Goal: Task Accomplishment & Management: Use online tool/utility

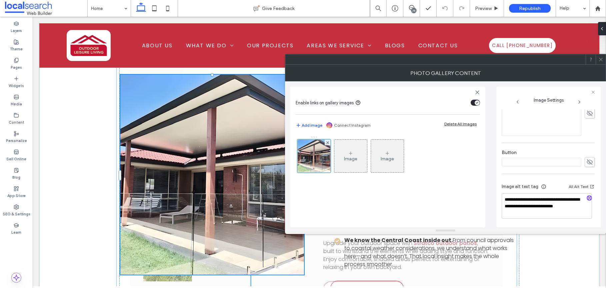
click at [600, 60] on use at bounding box center [600, 59] width 3 height 3
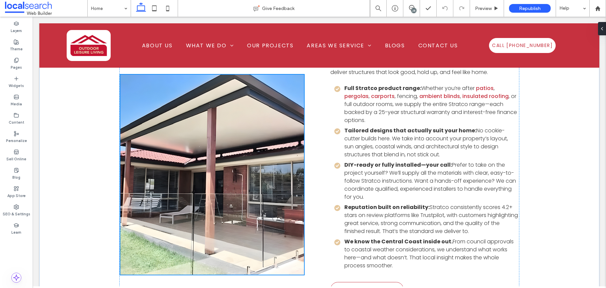
scroll to position [1395, 0]
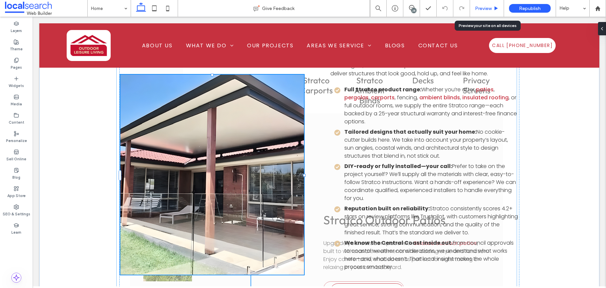
click at [475, 9] on span "Preview" at bounding box center [483, 9] width 17 height 6
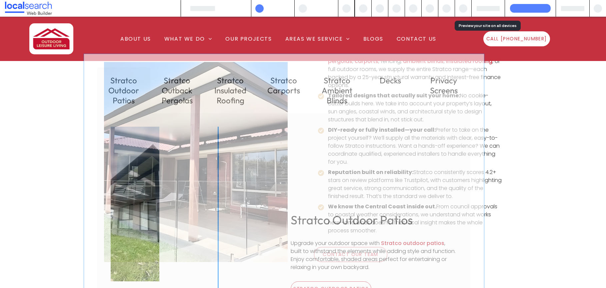
scroll to position [1359, 0]
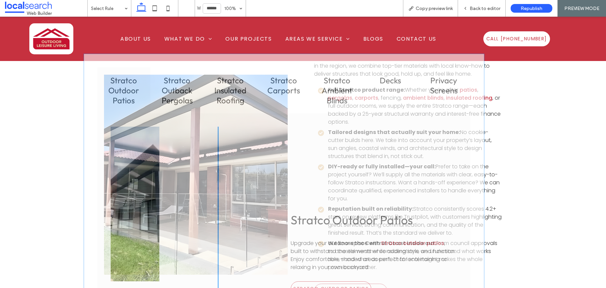
drag, startPoint x: 529, startPoint y: 98, endPoint x: 524, endPoint y: 100, distance: 5.6
click at [530, 97] on div "Why Choose Us At Outdoor Leisure Living , we’ve spent over 35 years helping Cen…" at bounding box center [303, 150] width 606 height 349
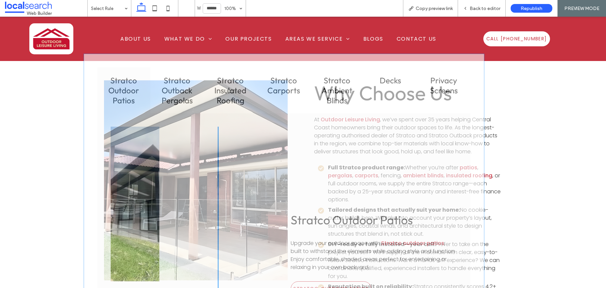
scroll to position [1152, 0]
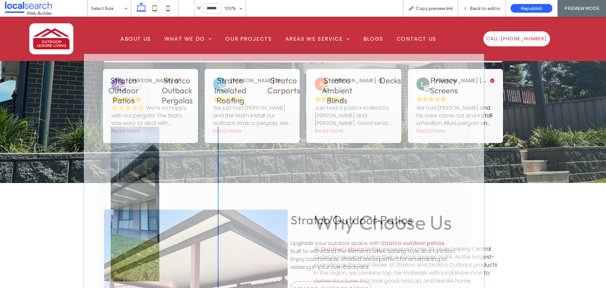
click at [417, 113] on div "Stratco Outdoor Patios Upgrade your outdoor space with Stratco outdoor patios ,…" at bounding box center [283, 253] width 373 height 280
click at [339, 140] on div "Stratco Outdoor Patios Upgrade your outdoor space with Stratco outdoor patios ,…" at bounding box center [283, 253] width 373 height 280
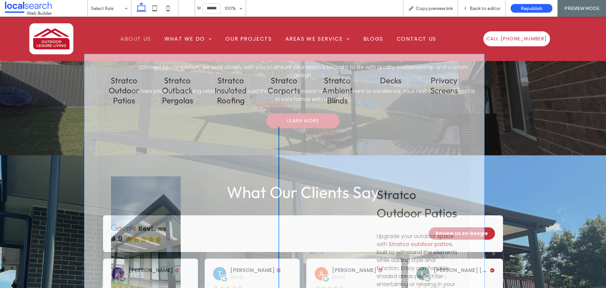
scroll to position [840, 0]
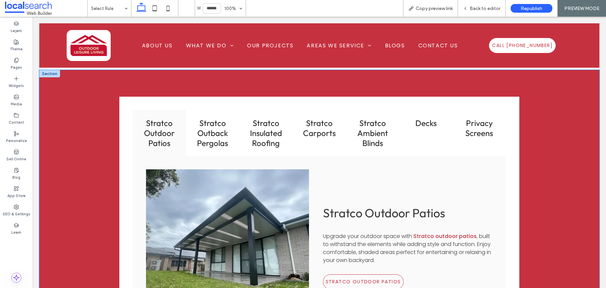
scroll to position [707, 0]
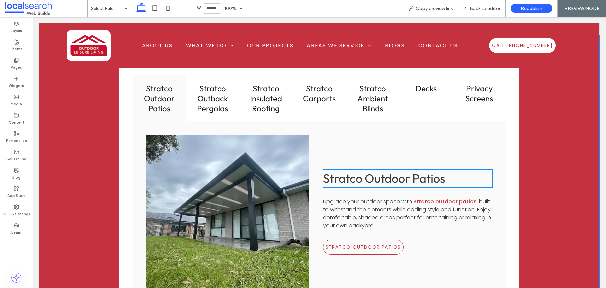
click at [412, 175] on span "Stratco Outdoor Patios" at bounding box center [384, 178] width 122 height 15
click at [404, 179] on span "Stratco Outdoor Patios" at bounding box center [384, 178] width 122 height 15
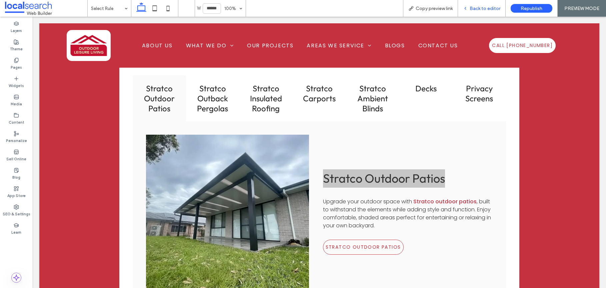
click at [478, 8] on span "Back to editor" at bounding box center [484, 9] width 31 height 6
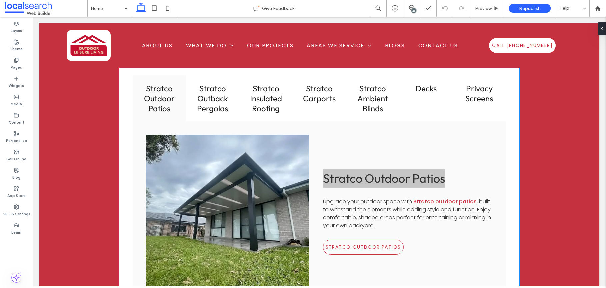
click at [365, 180] on span "Stratco Outdoor Patios" at bounding box center [384, 178] width 122 height 15
click at [362, 209] on span ", built to withstand the elements while adding style and function. Enjoy comfor…" at bounding box center [407, 214] width 168 height 32
click at [353, 178] on span "Stratco Outdoor Patios" at bounding box center [384, 178] width 122 height 15
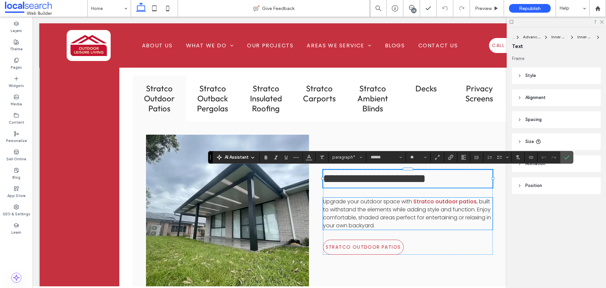
click at [356, 198] on span "Upgrade your outdoor space with" at bounding box center [367, 202] width 89 height 8
click at [378, 205] on span ", built to withstand the elements while adding style and function. Enjoy comfor…" at bounding box center [407, 214] width 168 height 32
click at [567, 161] on span "Confirm" at bounding box center [566, 157] width 5 height 11
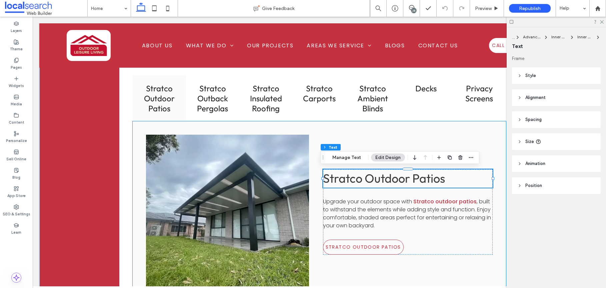
click at [352, 135] on div "Stratco Outdoor Patios Upgrade your outdoor space with Stratco outdoor patios ,…" at bounding box center [319, 211] width 373 height 181
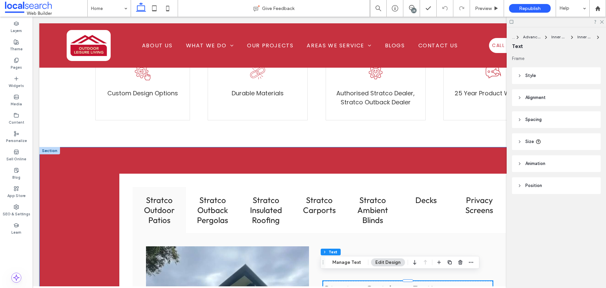
scroll to position [643, 0]
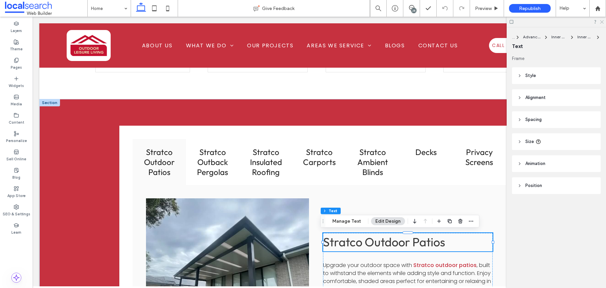
click at [600, 22] on icon at bounding box center [601, 21] width 4 height 4
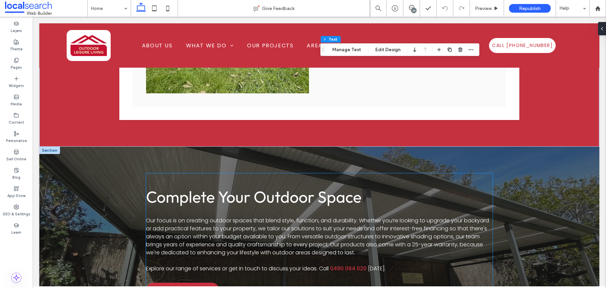
scroll to position [908, 0]
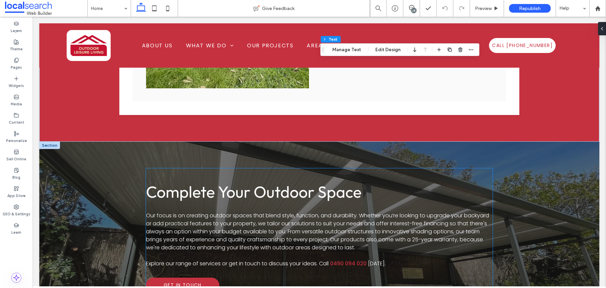
click at [255, 190] on span "Complete Your Outdoor Space" at bounding box center [254, 192] width 216 height 20
click at [278, 191] on span "Complete Your Outdoor Space" at bounding box center [254, 192] width 216 height 20
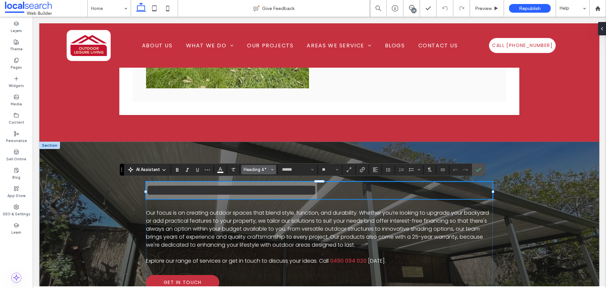
click at [271, 170] on icon "Styles" at bounding box center [272, 169] width 3 height 3
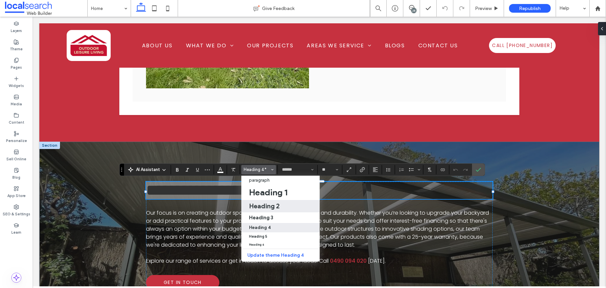
drag, startPoint x: 275, startPoint y: 207, endPoint x: 253, endPoint y: 191, distance: 27.5
click at [275, 207] on h2 "Heading 2" at bounding box center [264, 206] width 31 height 8
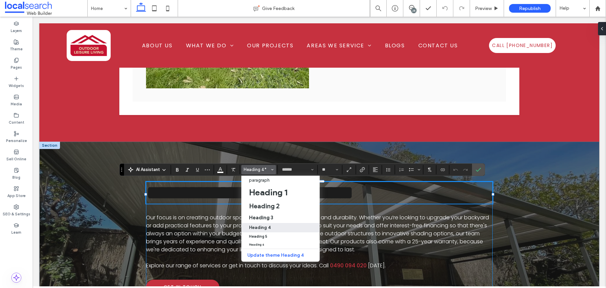
type input "**"
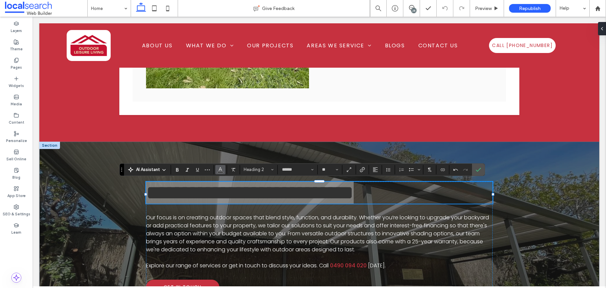
click at [223, 169] on button "Color" at bounding box center [220, 169] width 10 height 9
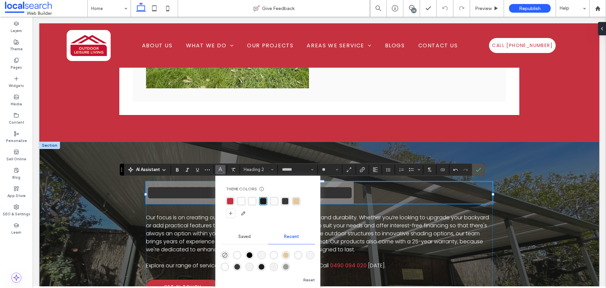
click at [251, 202] on div "rgba(255, 255, 255, 1)" at bounding box center [252, 201] width 6 height 6
click at [240, 201] on div "rgba(255,255,255,1)" at bounding box center [241, 201] width 6 height 6
click at [250, 201] on div "rgba(255, 255, 255, 1)" at bounding box center [252, 201] width 6 height 6
click at [479, 170] on icon "Confirm" at bounding box center [477, 169] width 5 height 5
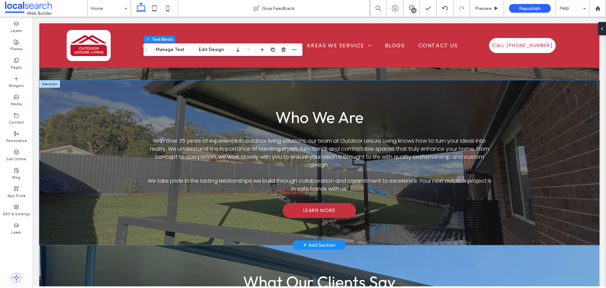
scroll to position [1167, 0]
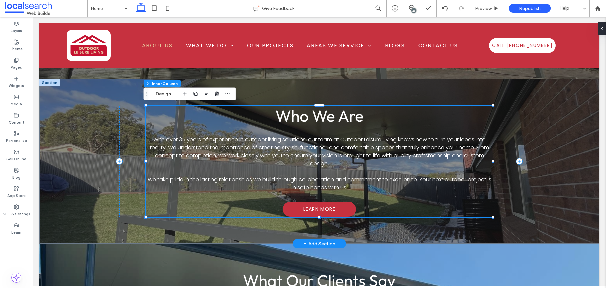
click at [313, 116] on span "Who We Are" at bounding box center [319, 116] width 88 height 20
click at [314, 116] on span "Who We Are" at bounding box center [319, 116] width 88 height 20
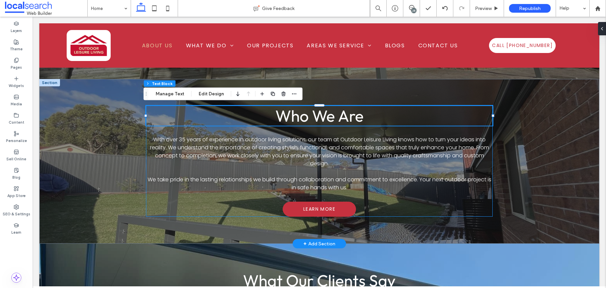
click at [317, 113] on span "Who We Are" at bounding box center [319, 116] width 88 height 20
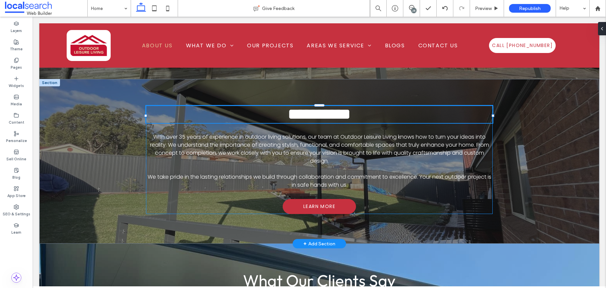
type input "******"
click at [317, 113] on span "**********" at bounding box center [318, 114] width 63 height 16
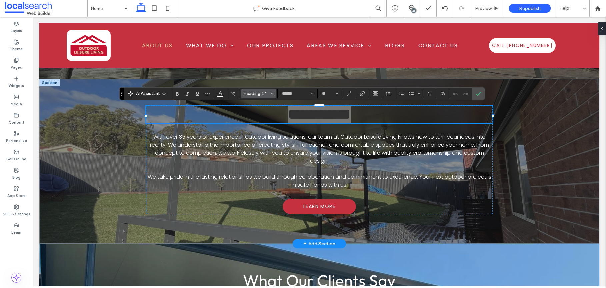
click at [273, 94] on icon "Styles" at bounding box center [272, 93] width 3 height 3
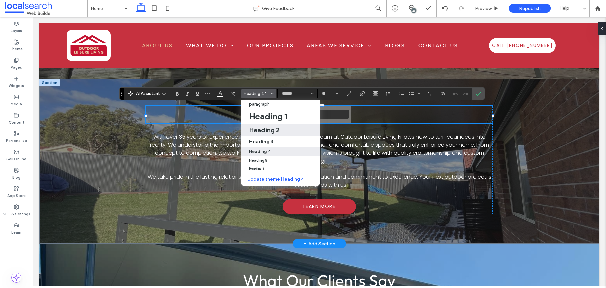
click at [281, 128] on div "Heading 2" at bounding box center [281, 130] width 64 height 8
type input "**"
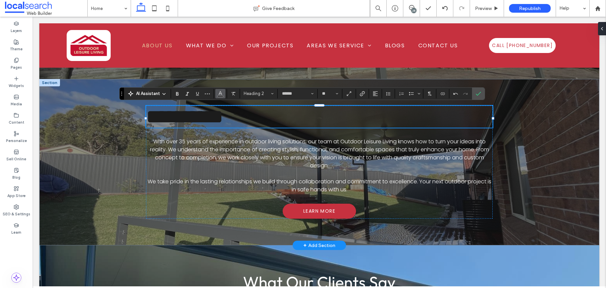
click at [220, 94] on icon "Color" at bounding box center [220, 92] width 5 height 5
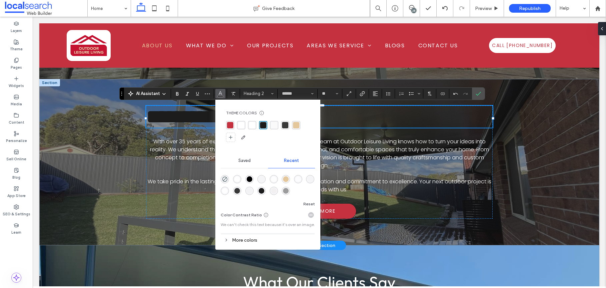
click at [251, 124] on div "rgba(255, 255, 255, 1)" at bounding box center [252, 125] width 6 height 6
click at [379, 92] on button "Alignment" at bounding box center [375, 93] width 10 height 9
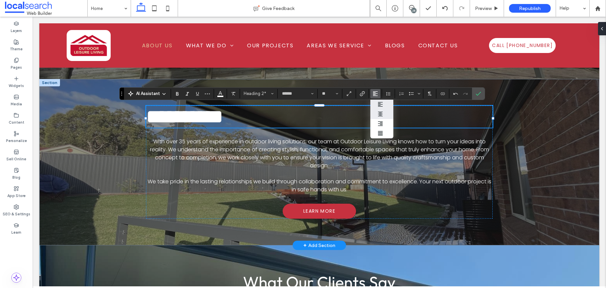
drag, startPoint x: 379, startPoint y: 115, endPoint x: 396, endPoint y: 84, distance: 34.8
click at [379, 115] on use "ui.textEditor.alignment.center" at bounding box center [380, 114] width 5 height 5
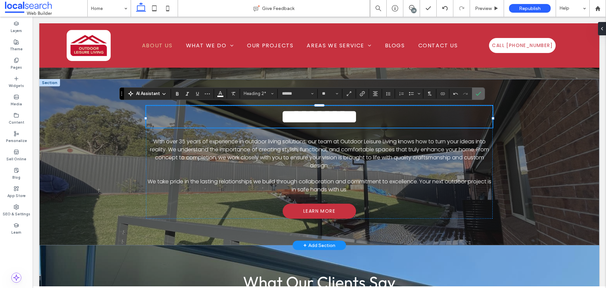
click at [474, 92] on label "Confirm" at bounding box center [478, 94] width 10 height 12
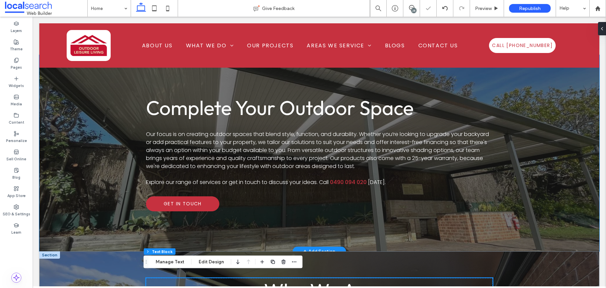
scroll to position [987, 0]
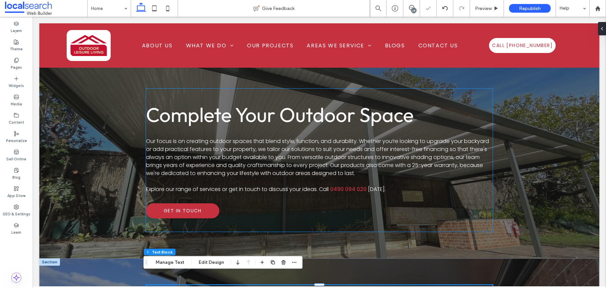
click at [379, 114] on span "Complete Your Outdoor Space" at bounding box center [280, 114] width 268 height 25
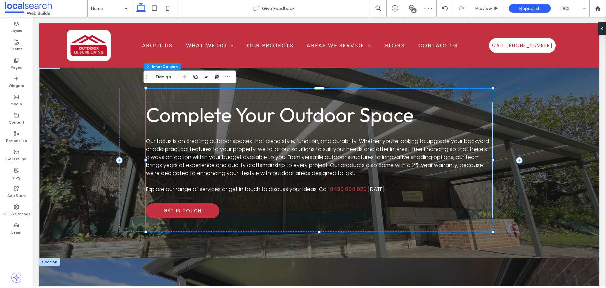
click at [377, 115] on span "Complete Your Outdoor Space" at bounding box center [280, 114] width 268 height 25
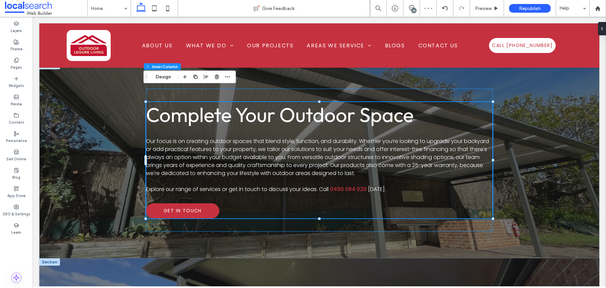
click at [377, 115] on span "Complete Your Outdoor Space" at bounding box center [280, 114] width 268 height 25
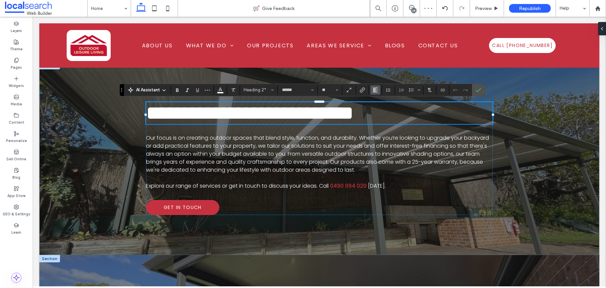
click at [375, 91] on icon "Alignment" at bounding box center [374, 89] width 5 height 5
click at [385, 109] on div "ui.textEditor.alignment.center" at bounding box center [381, 110] width 9 height 5
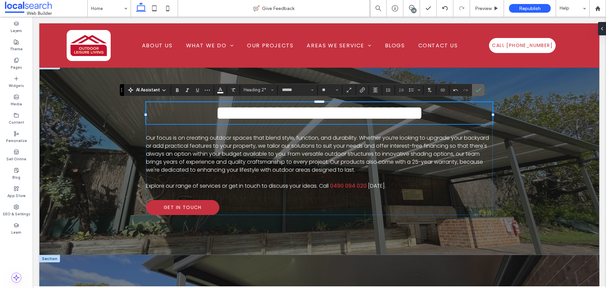
click at [484, 89] on section at bounding box center [478, 90] width 13 height 12
click at [477, 91] on use "Confirm" at bounding box center [477, 90] width 5 height 4
